Goal: Navigation & Orientation: Find specific page/section

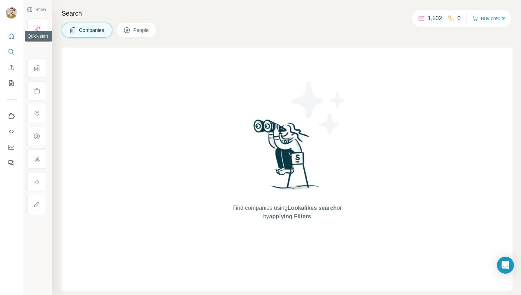
click at [12, 31] on button "Quick start" at bounding box center [11, 36] width 11 height 13
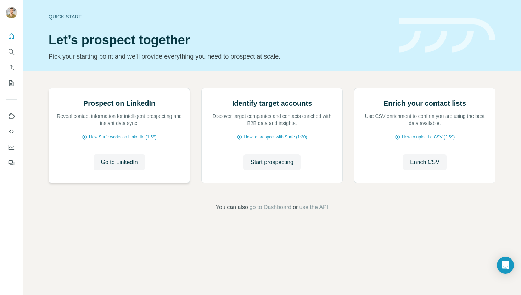
scroll to position [12, 0]
click at [266, 211] on span "go to Dashboard" at bounding box center [271, 207] width 42 height 9
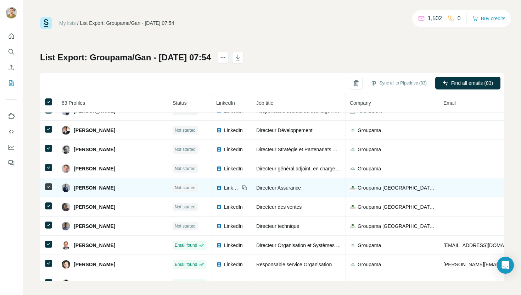
scroll to position [811, 0]
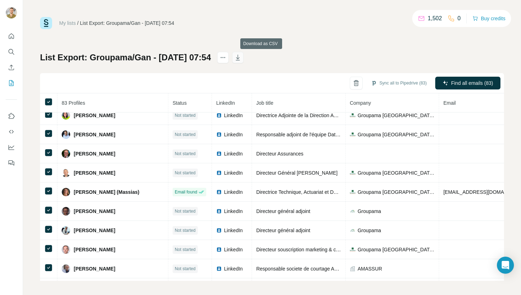
click at [242, 57] on icon "button" at bounding box center [237, 57] width 7 height 7
